Goal: Find specific page/section: Find specific page/section

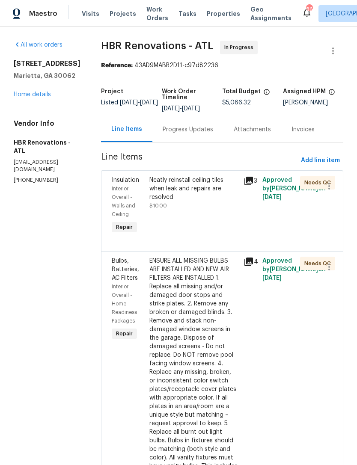
click at [210, 10] on span "Properties" at bounding box center [223, 13] width 33 height 9
